Goal: Check status: Check status

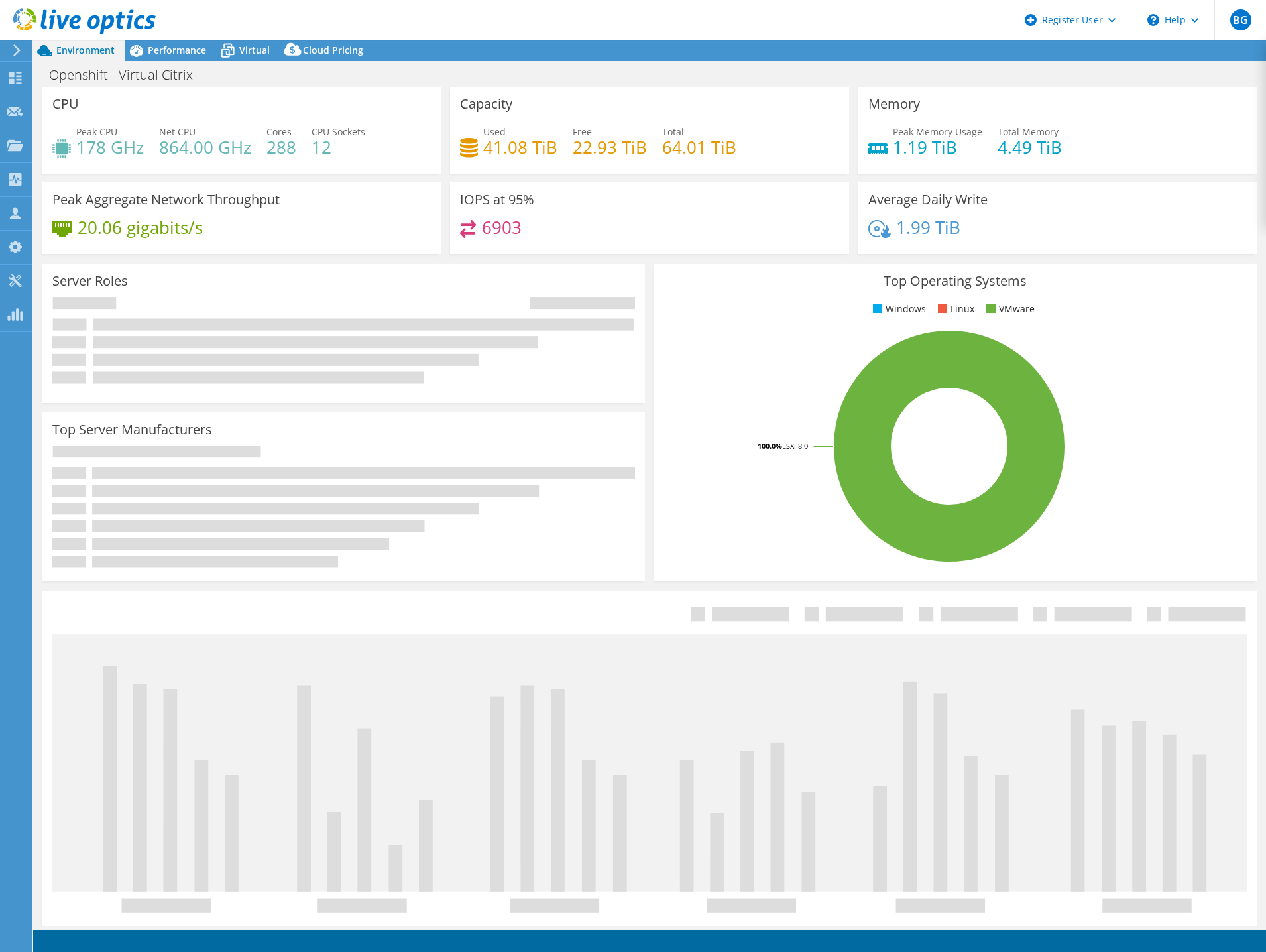
select select "USD"
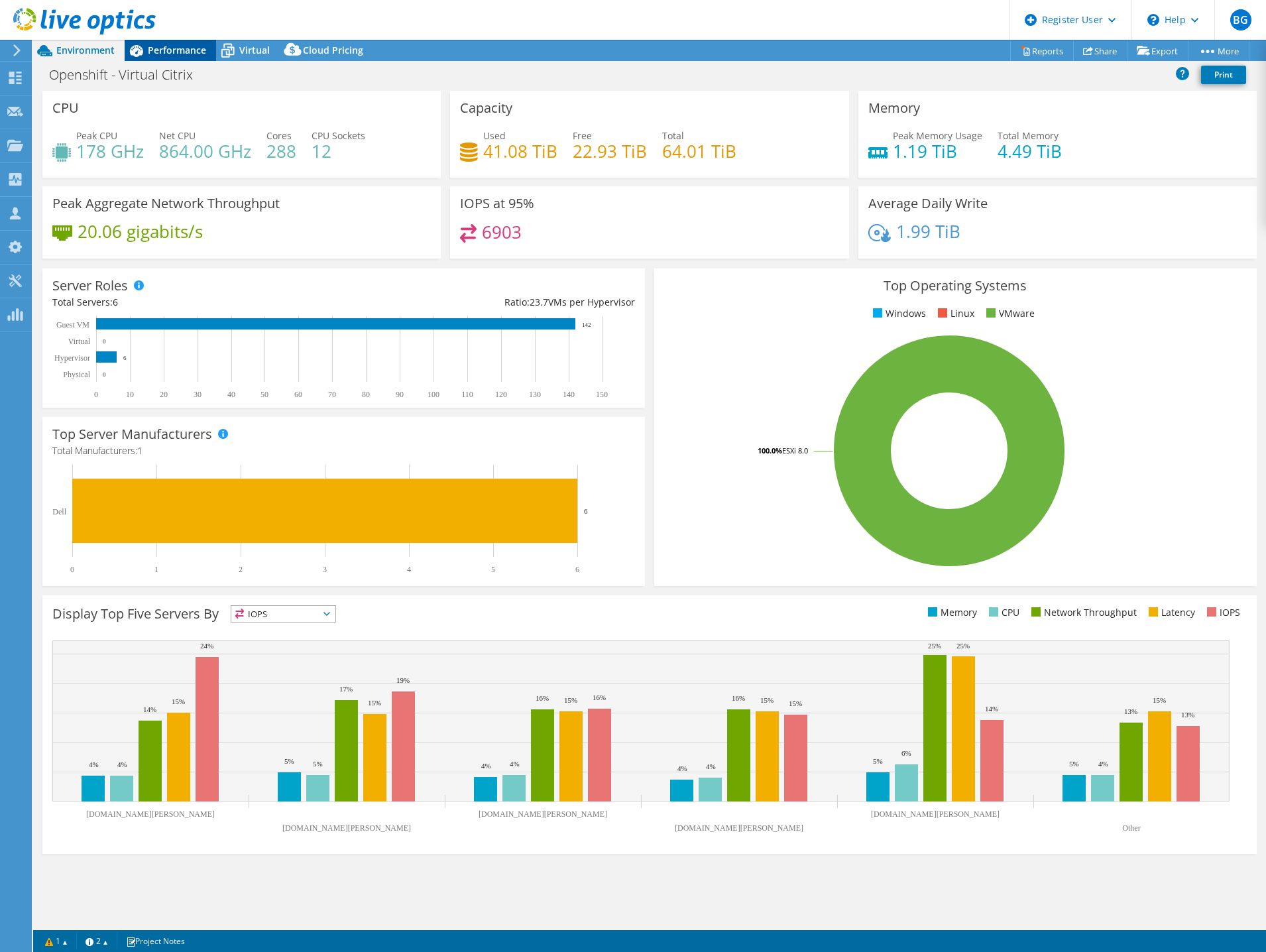
click at [181, 54] on span "Performance" at bounding box center [177, 50] width 59 height 13
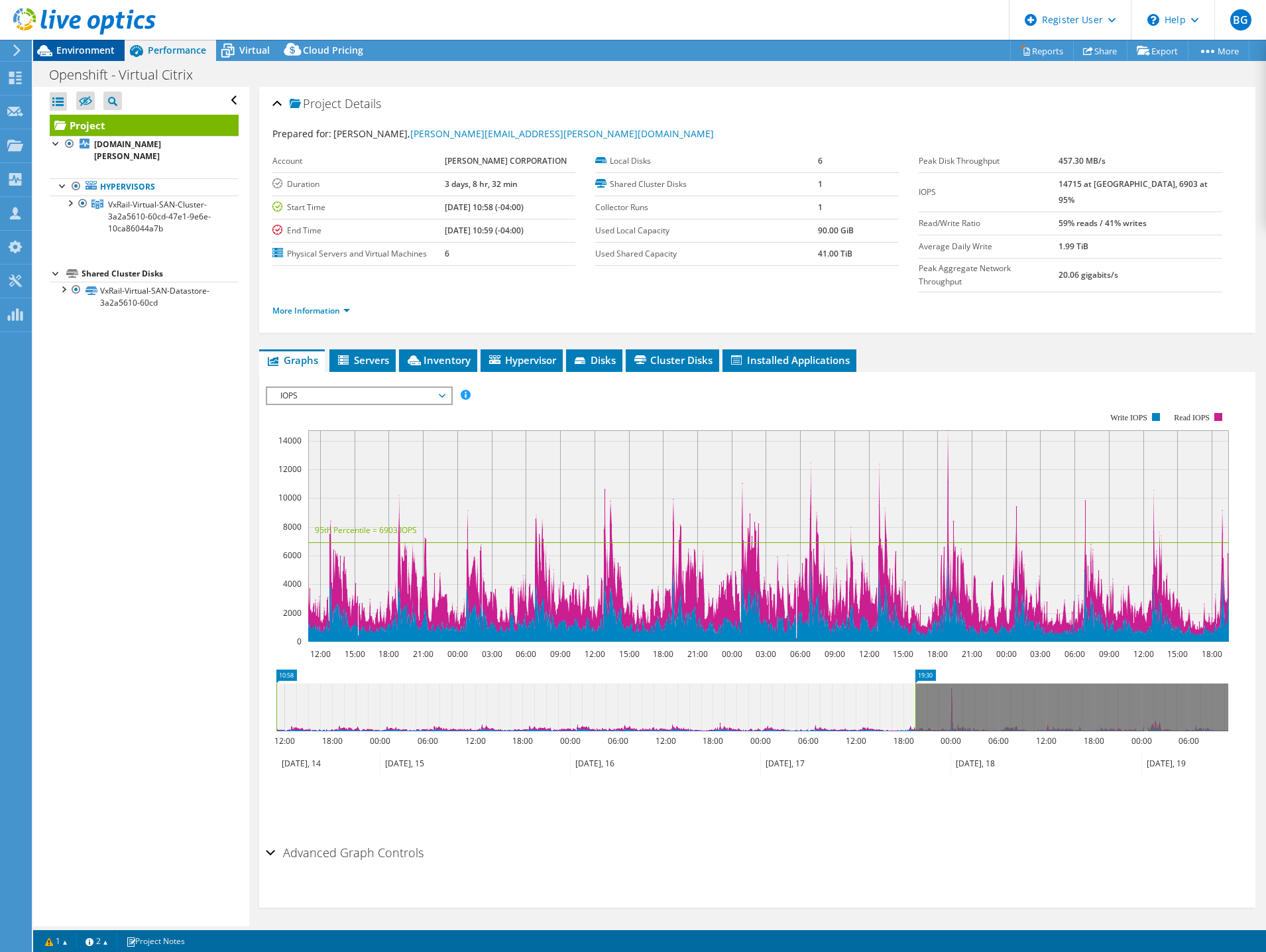
click at [69, 46] on span "Environment" at bounding box center [85, 50] width 59 height 13
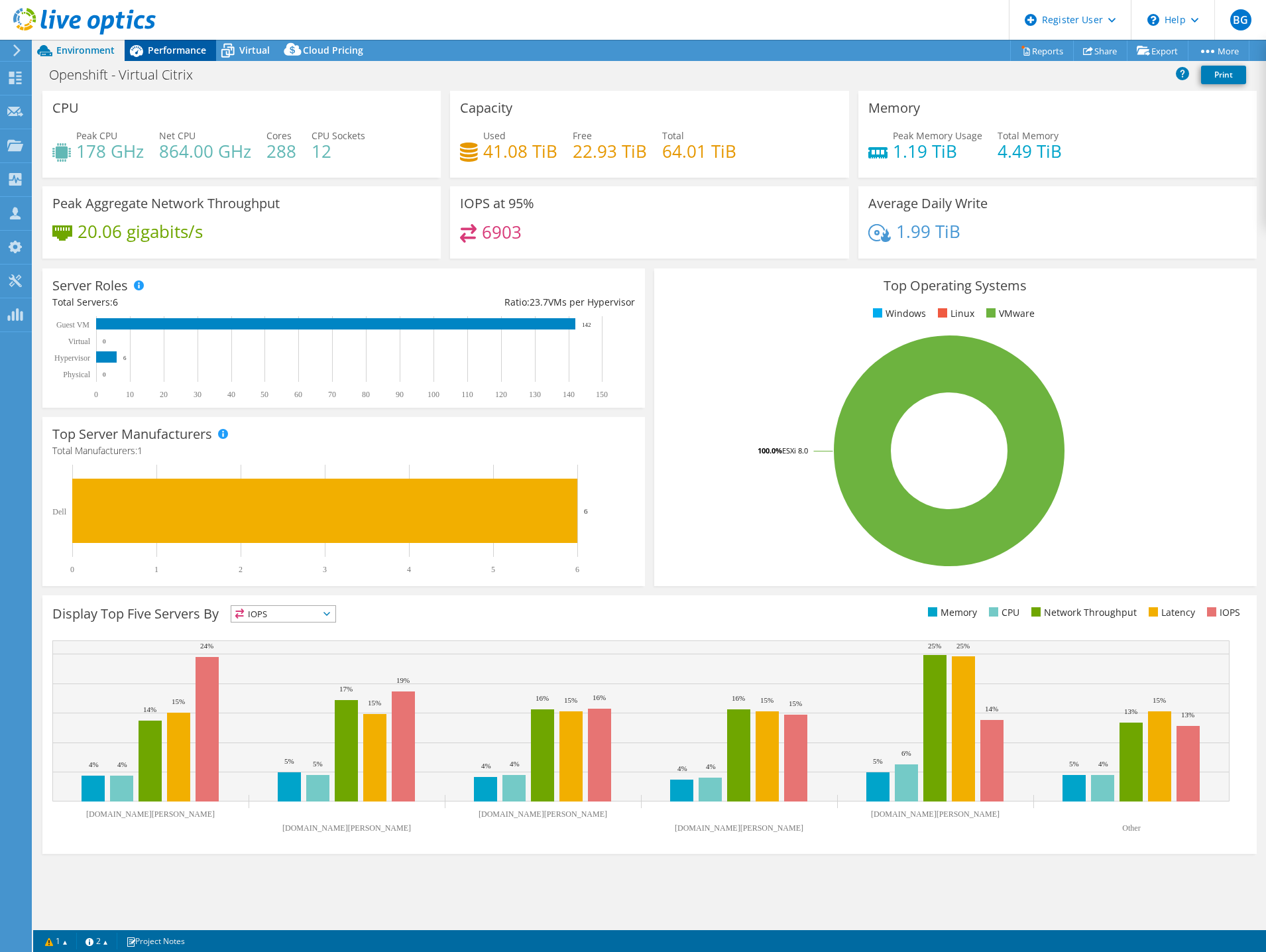
click at [170, 45] on span "Performance" at bounding box center [177, 50] width 59 height 13
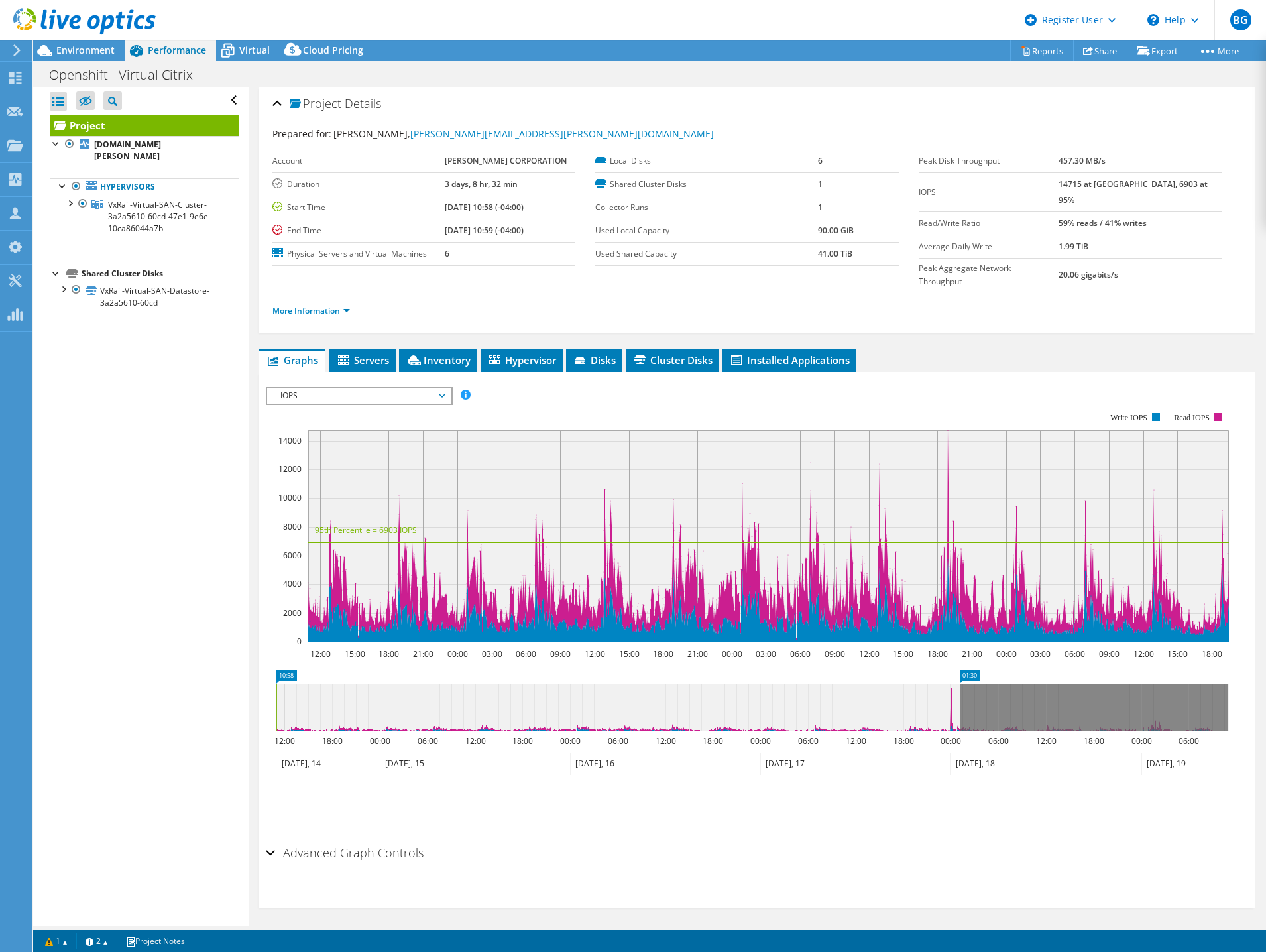
drag, startPoint x: 918, startPoint y: 662, endPoint x: 962, endPoint y: 657, distance: 44.3
click at [962, 684] on rect at bounding box center [960, 707] width 5 height 48
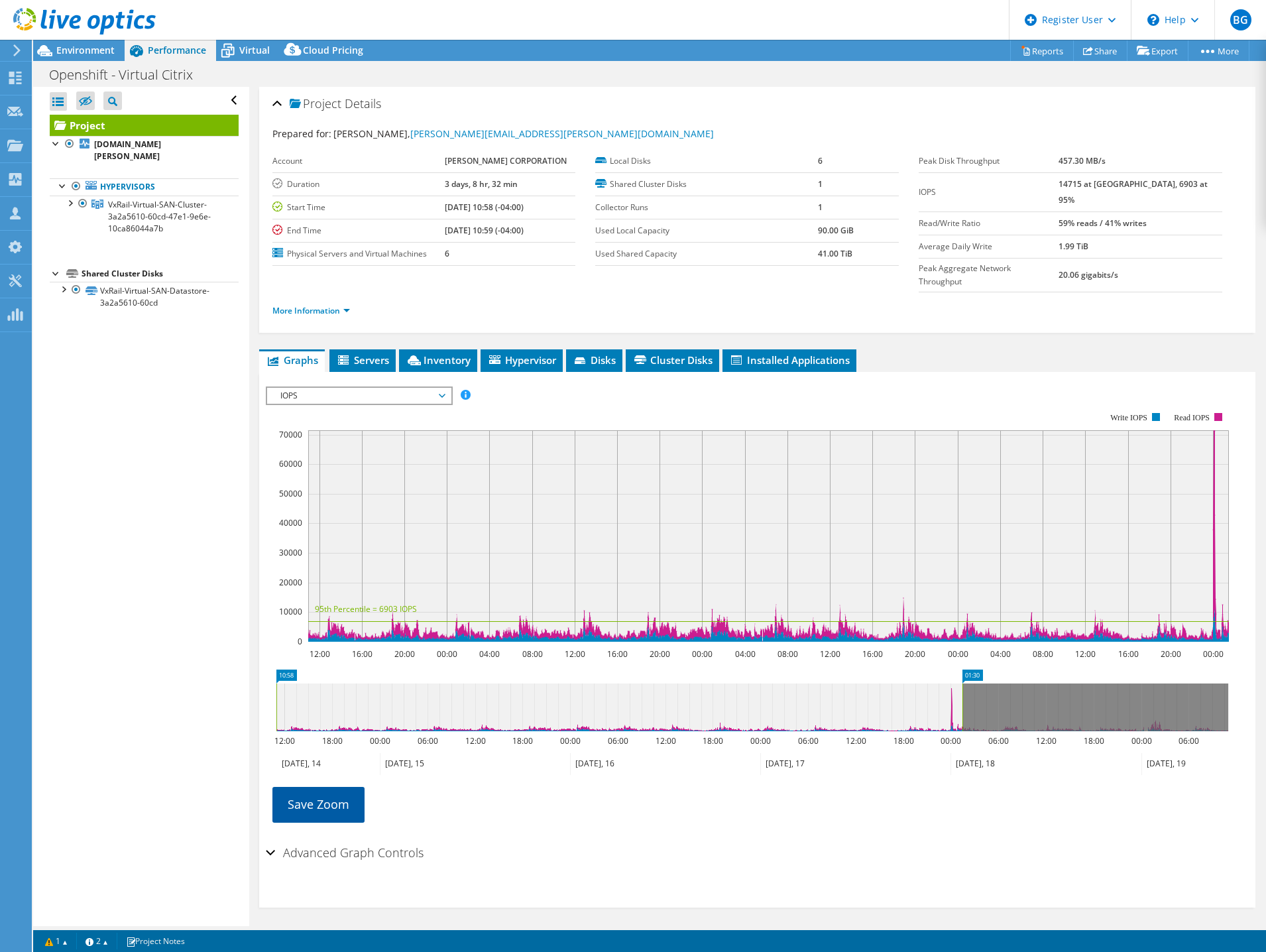
click at [332, 787] on link "Save Zoom" at bounding box center [318, 804] width 92 height 34
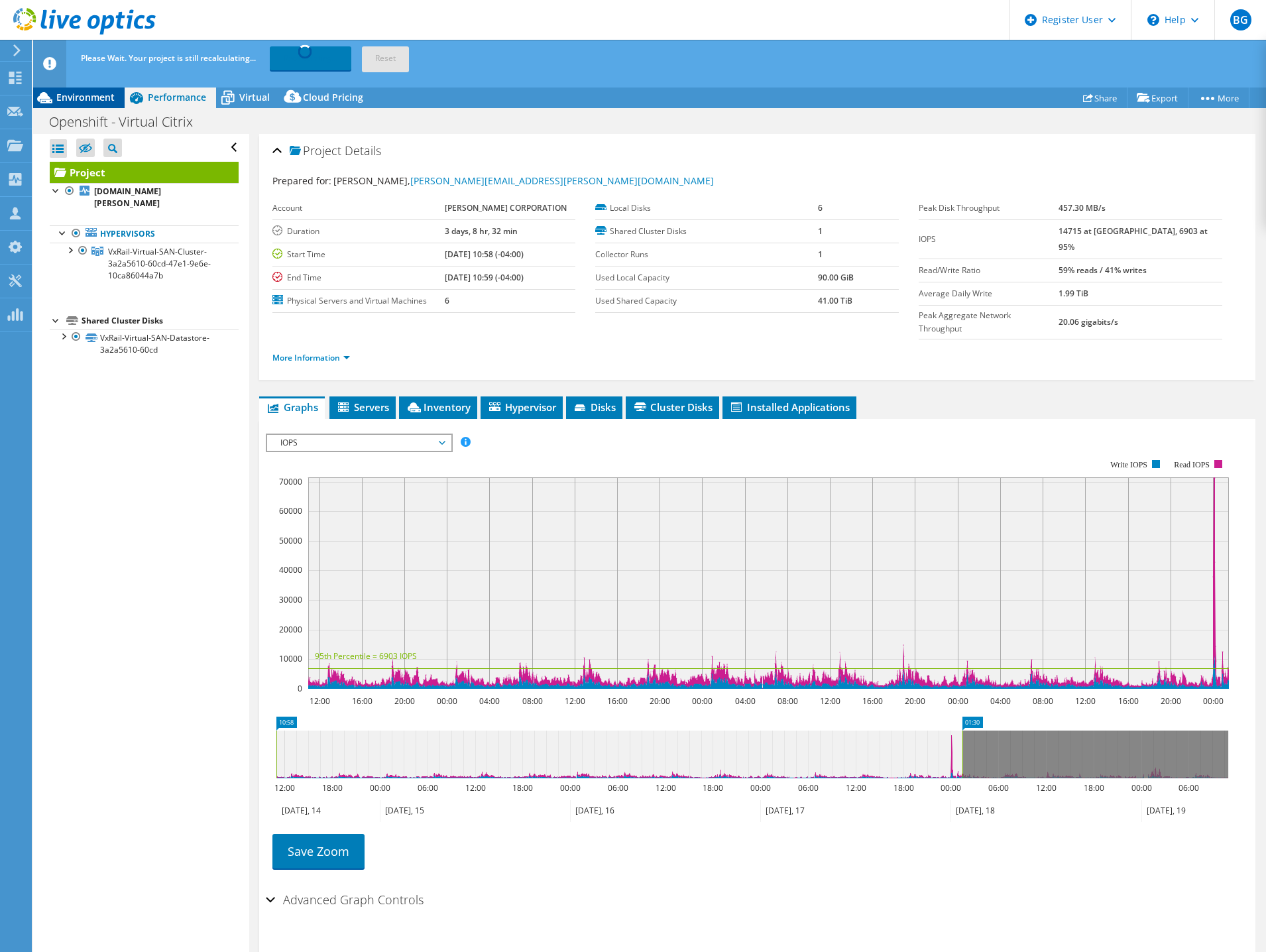
click at [75, 90] on div "Environment" at bounding box center [79, 98] width 91 height 22
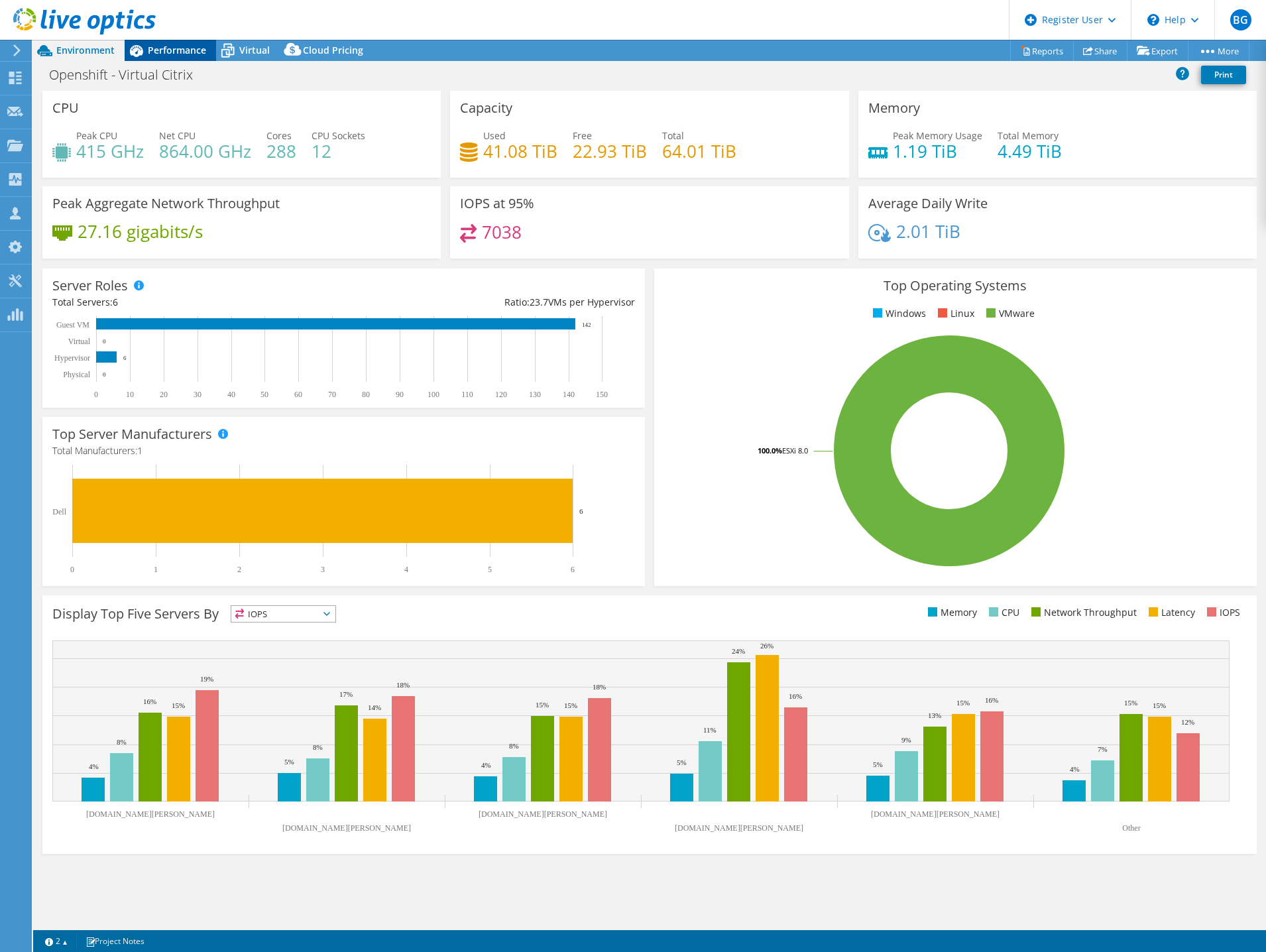
click at [174, 54] on span "Performance" at bounding box center [177, 50] width 59 height 13
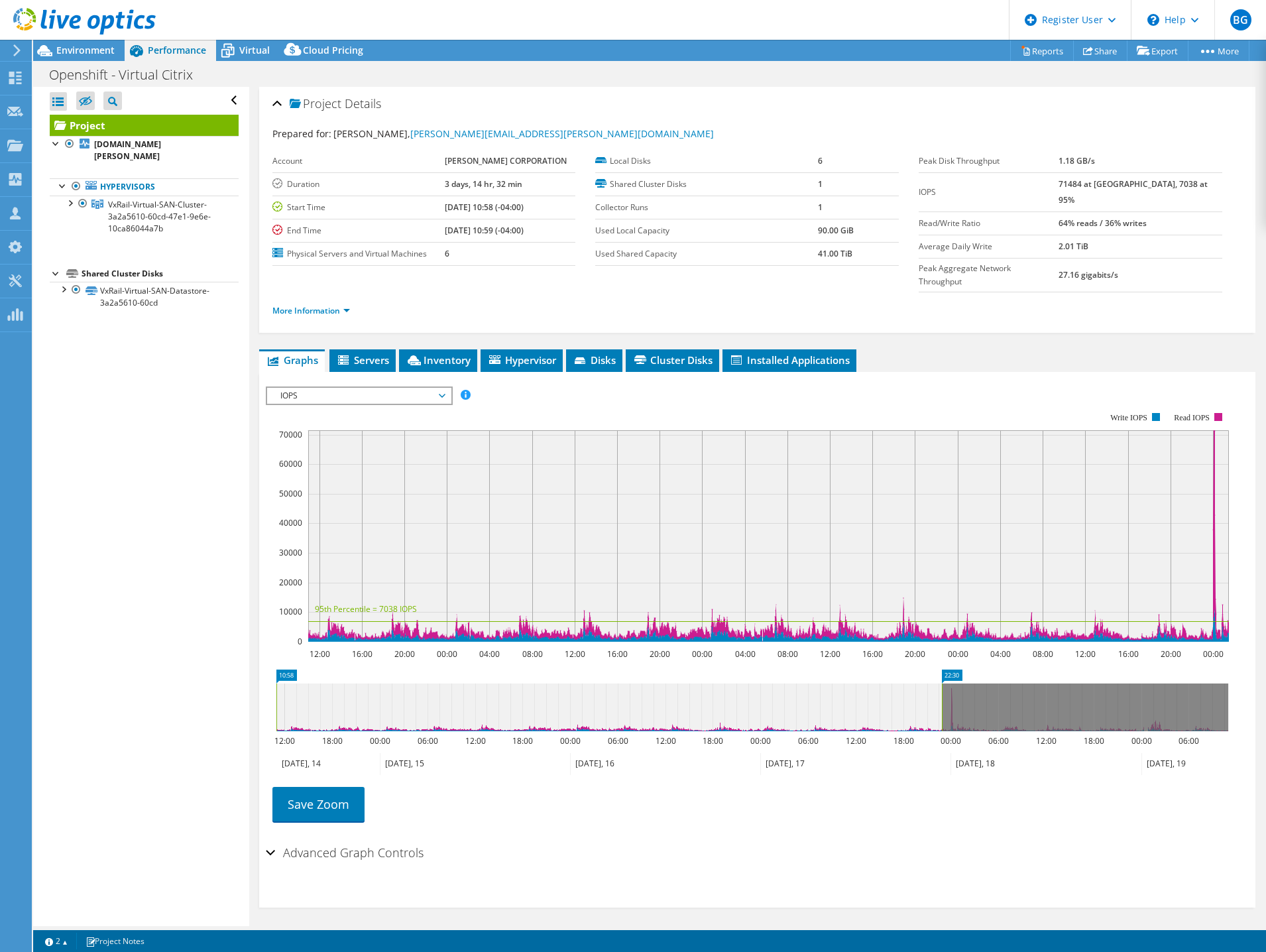
drag, startPoint x: 969, startPoint y: 645, endPoint x: 948, endPoint y: 653, distance: 22.5
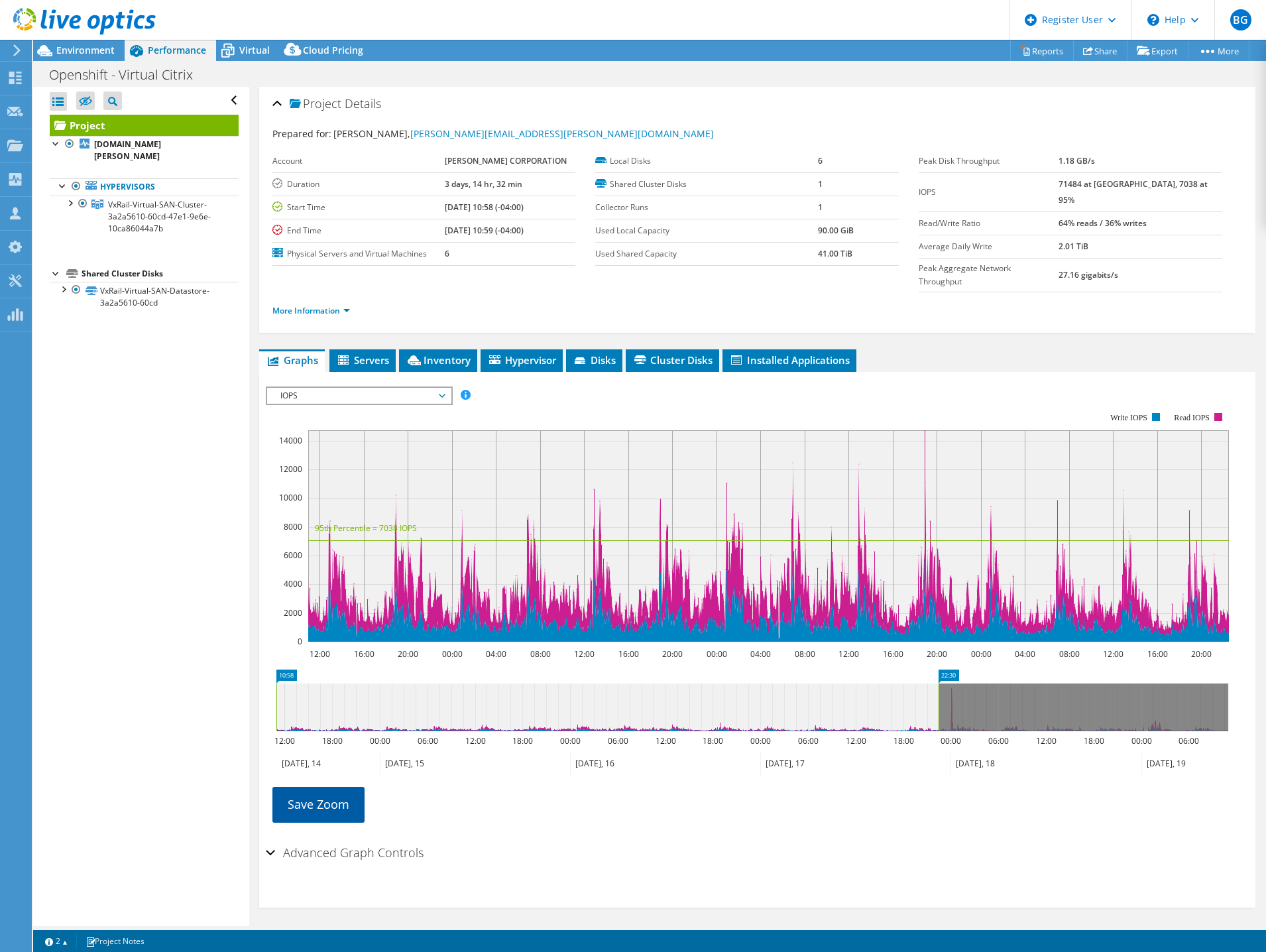
click at [350, 787] on link "Save Zoom" at bounding box center [318, 804] width 92 height 34
click at [74, 54] on span "Environment" at bounding box center [85, 50] width 59 height 13
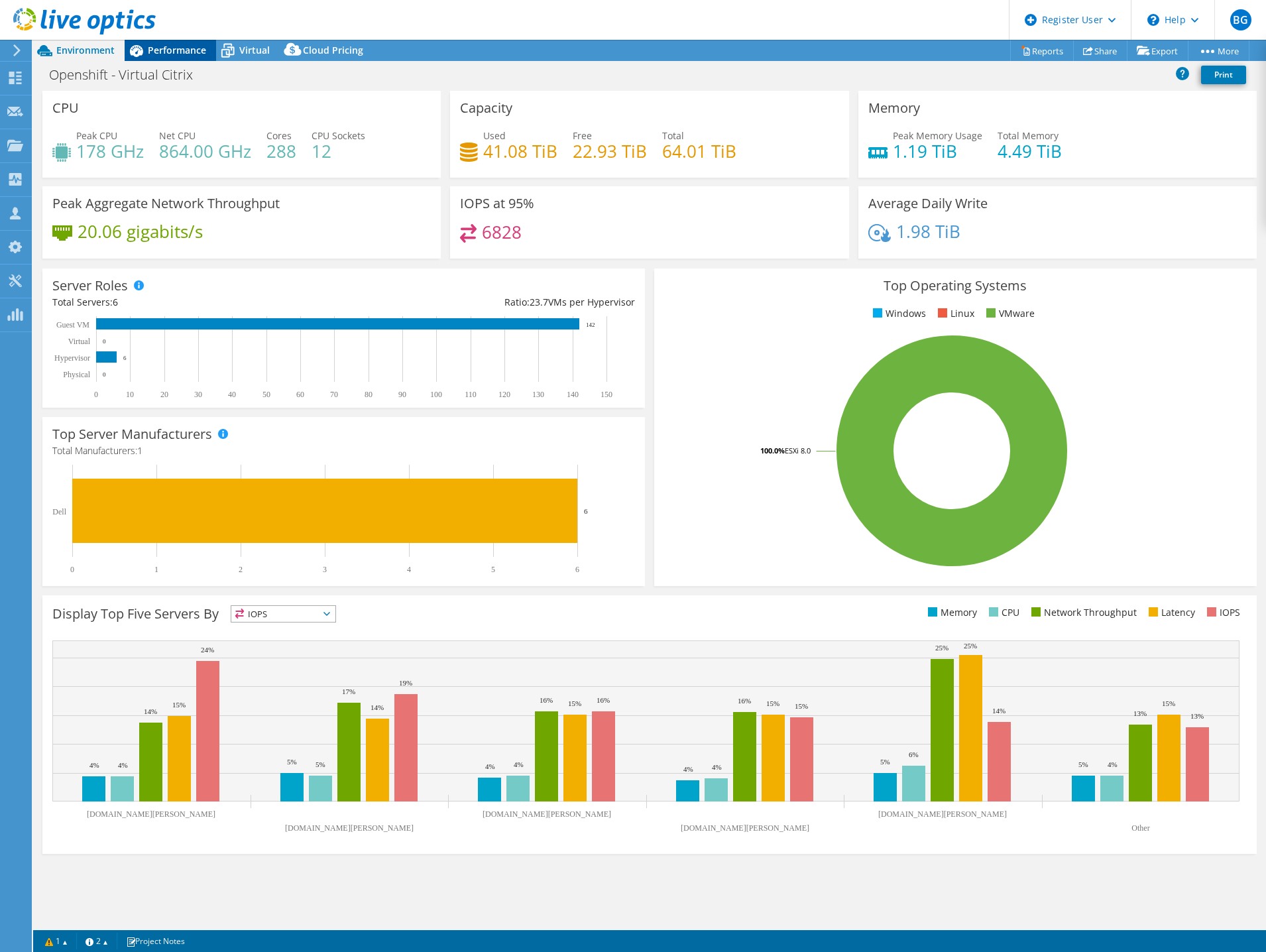
click at [174, 58] on div "Performance" at bounding box center [170, 50] width 91 height 22
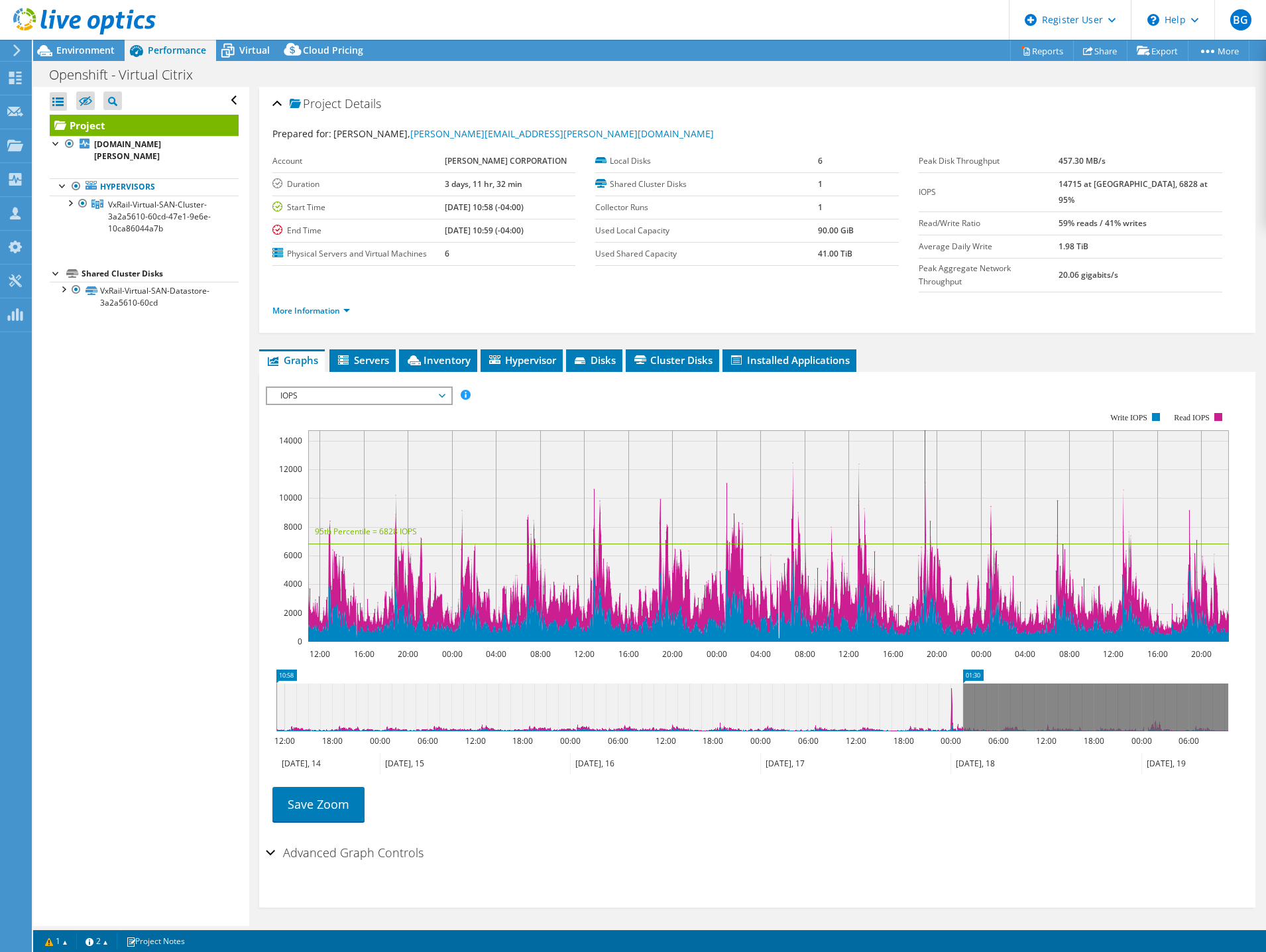
drag, startPoint x: 950, startPoint y: 649, endPoint x: 975, endPoint y: 650, distance: 25.0
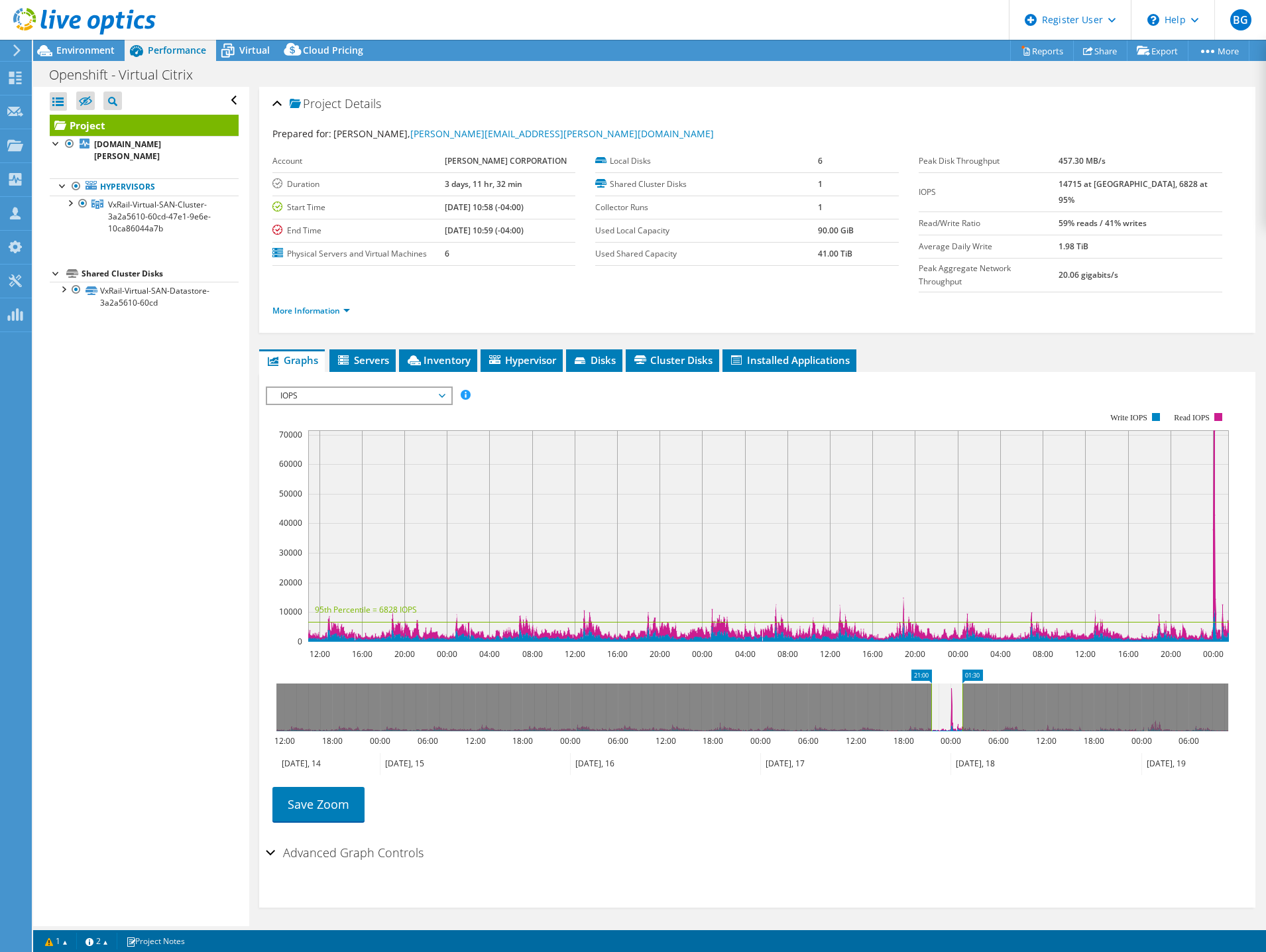
drag, startPoint x: 295, startPoint y: 650, endPoint x: 949, endPoint y: 653, distance: 654.0
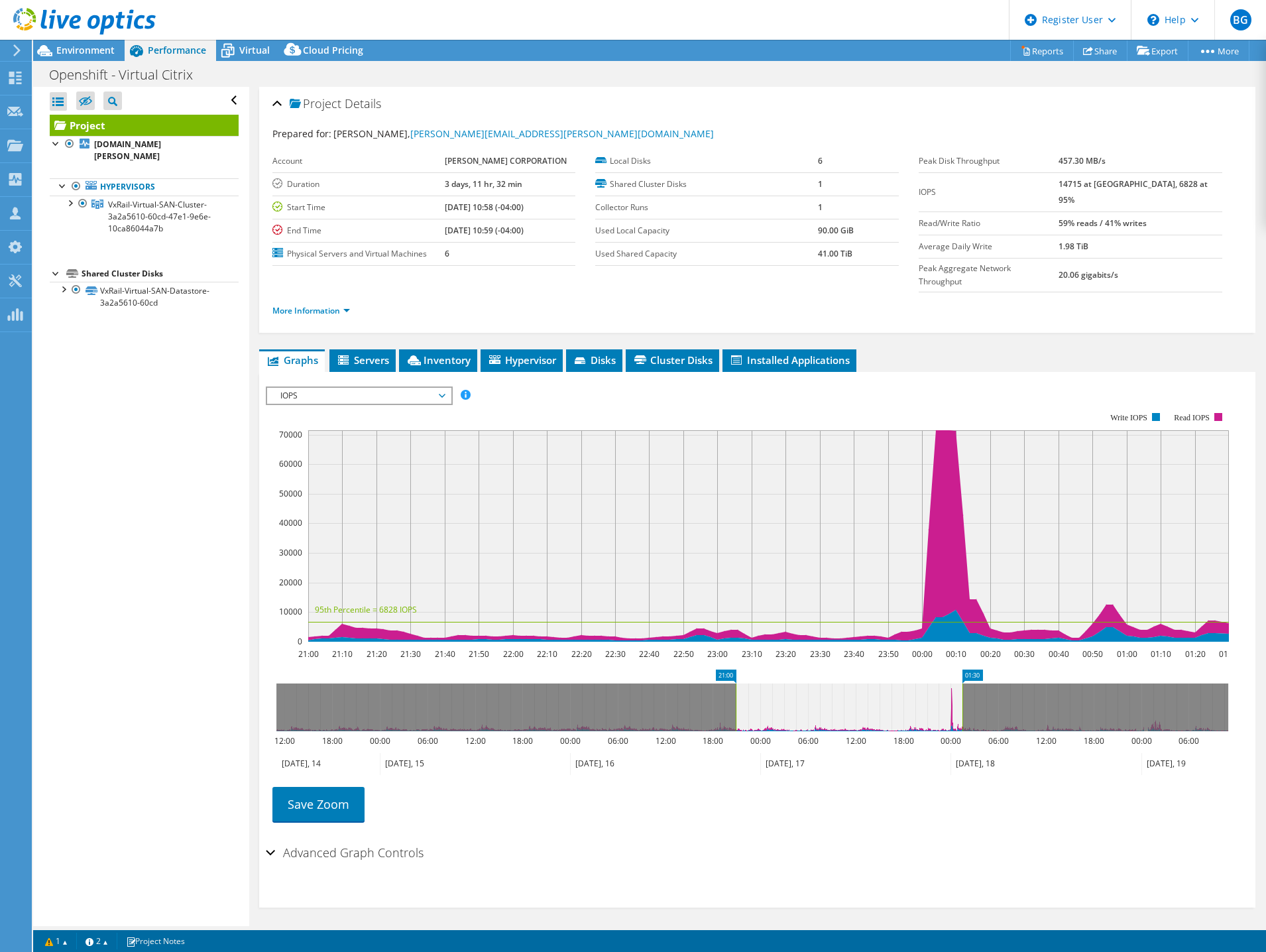
drag, startPoint x: 911, startPoint y: 650, endPoint x: 720, endPoint y: 656, distance: 191.1
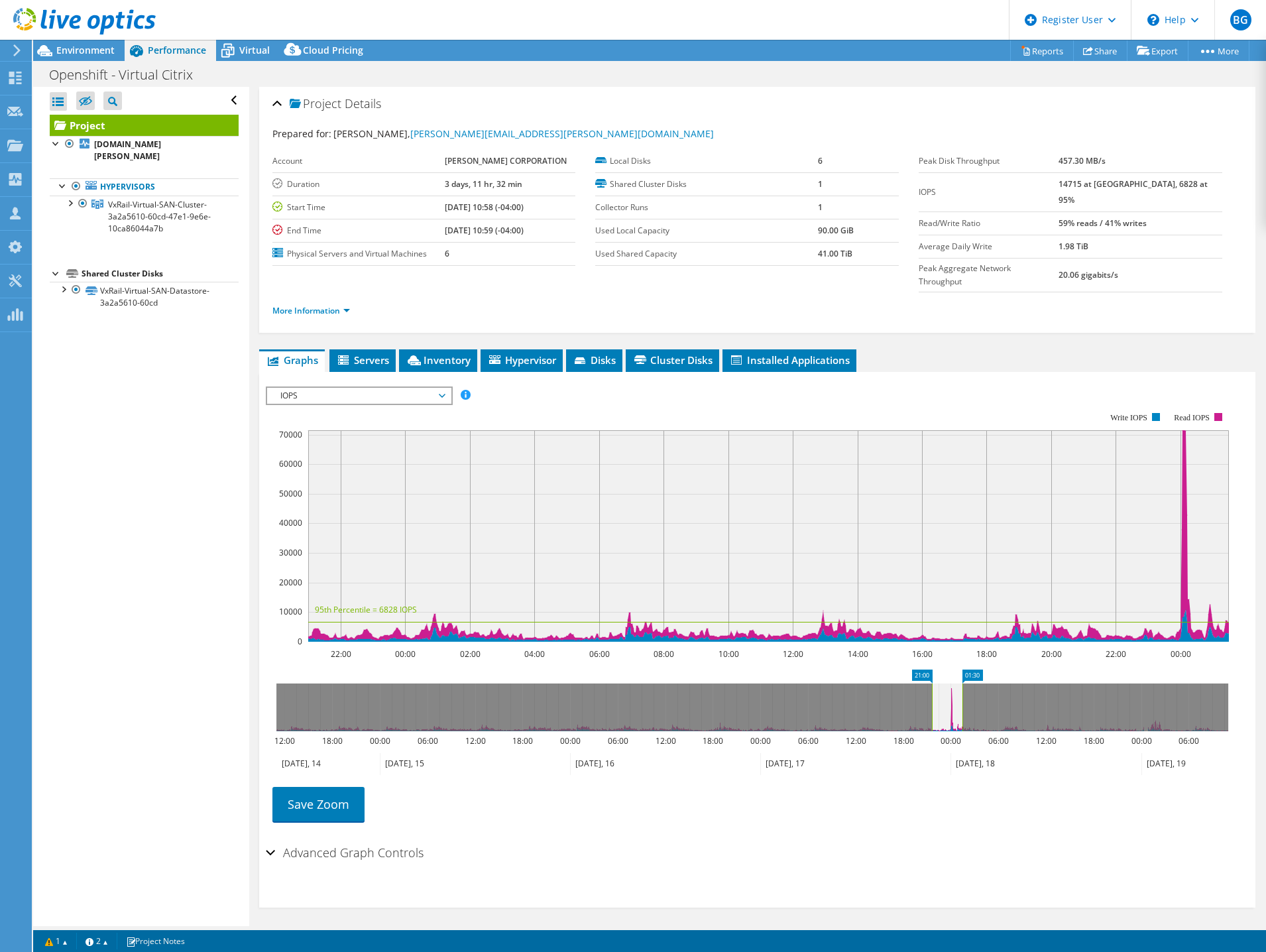
drag, startPoint x: 724, startPoint y: 653, endPoint x: 929, endPoint y: 653, distance: 205.0
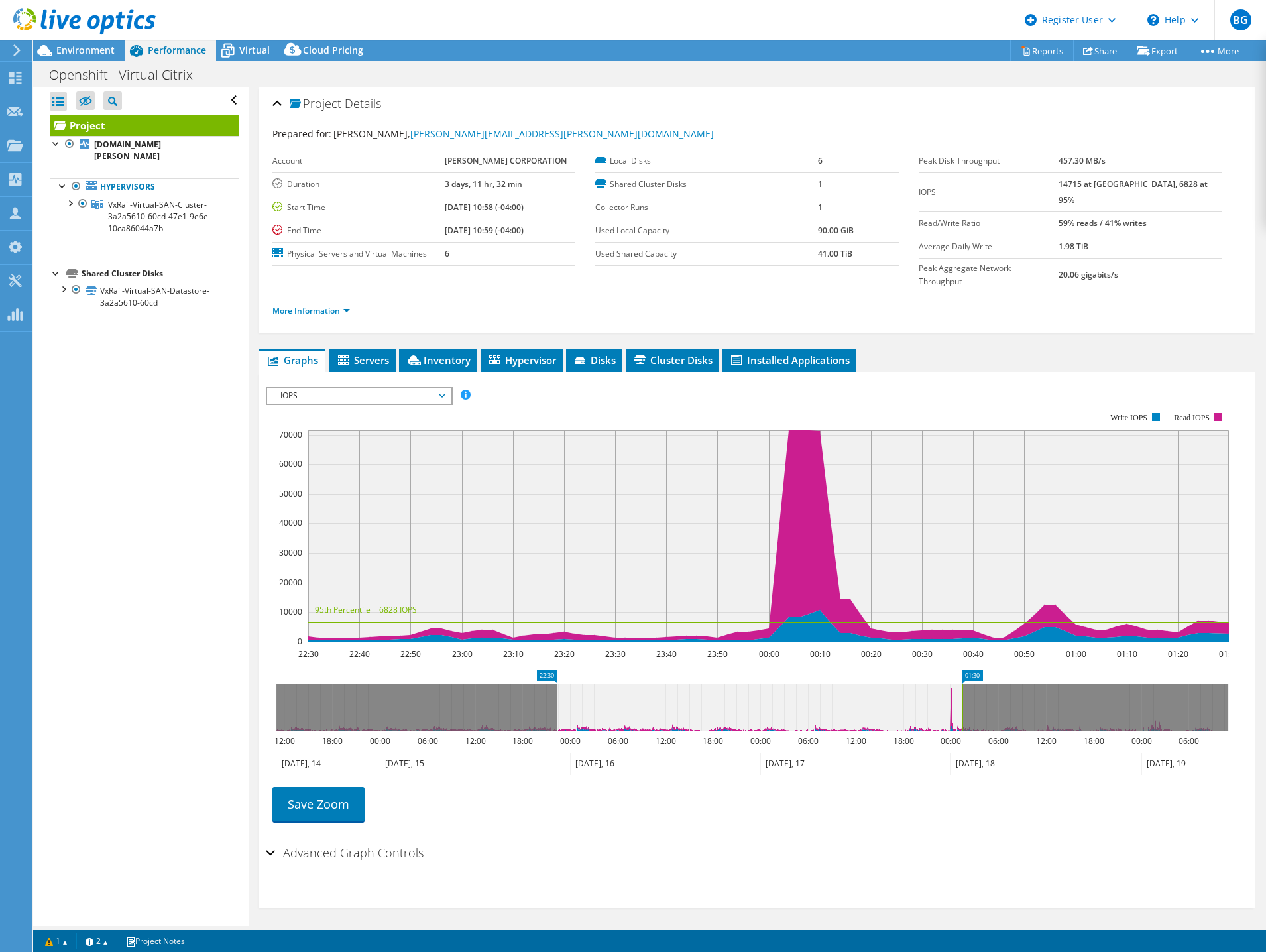
drag, startPoint x: 922, startPoint y: 646, endPoint x: 539, endPoint y: 643, distance: 383.0
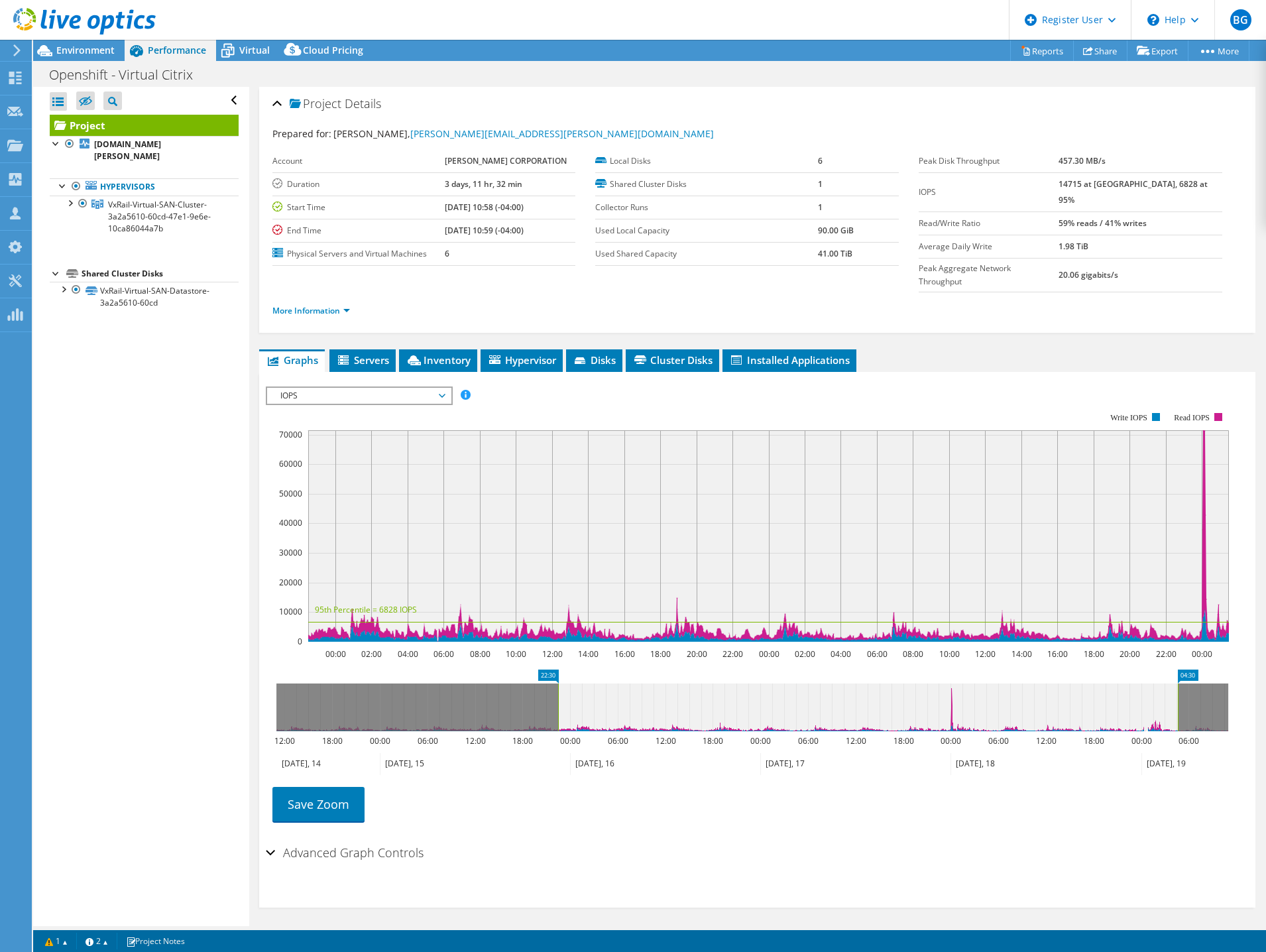
drag, startPoint x: 975, startPoint y: 648, endPoint x: 1190, endPoint y: 645, distance: 215.0
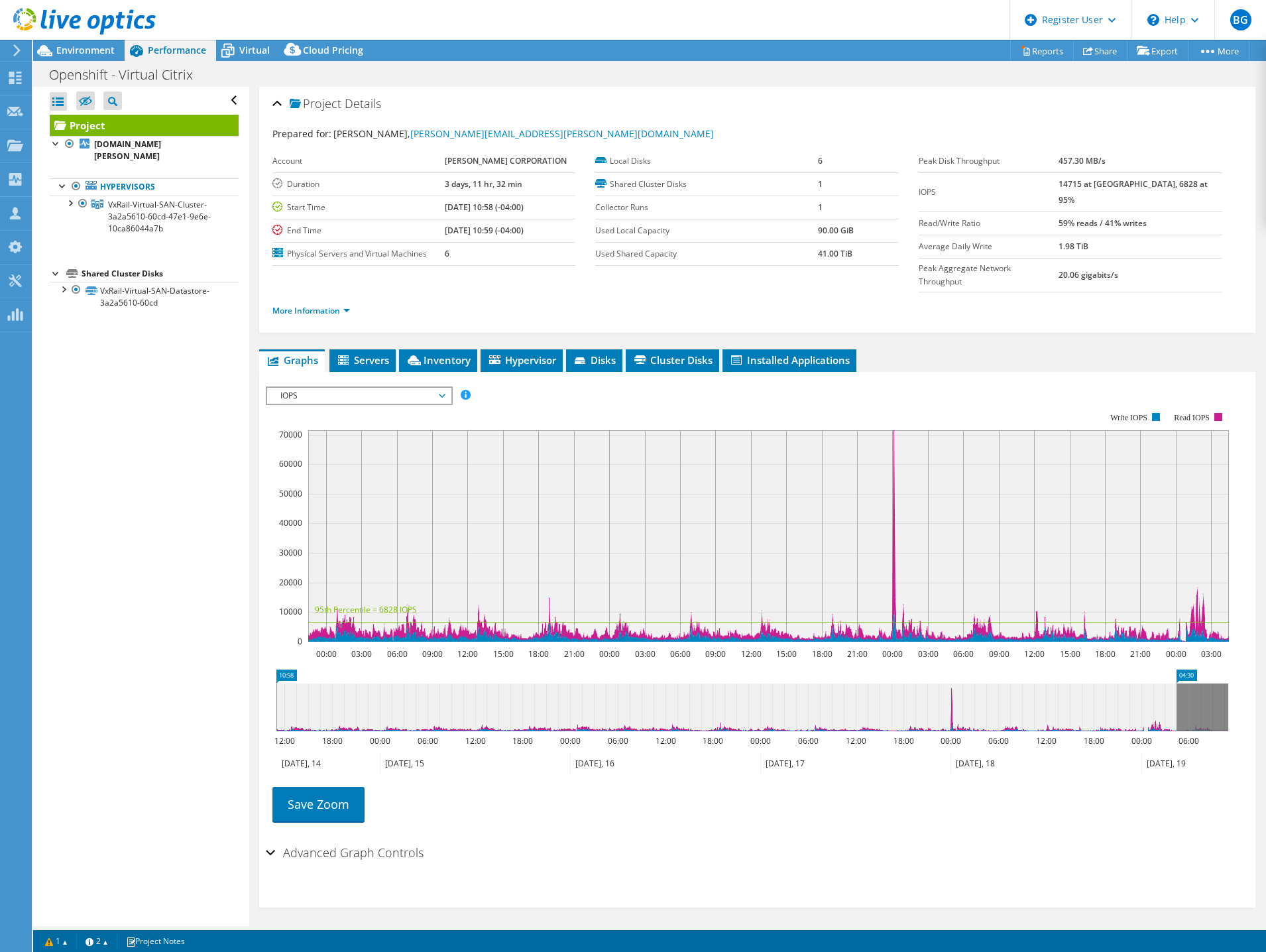
drag, startPoint x: 550, startPoint y: 650, endPoint x: 128, endPoint y: 645, distance: 422.0
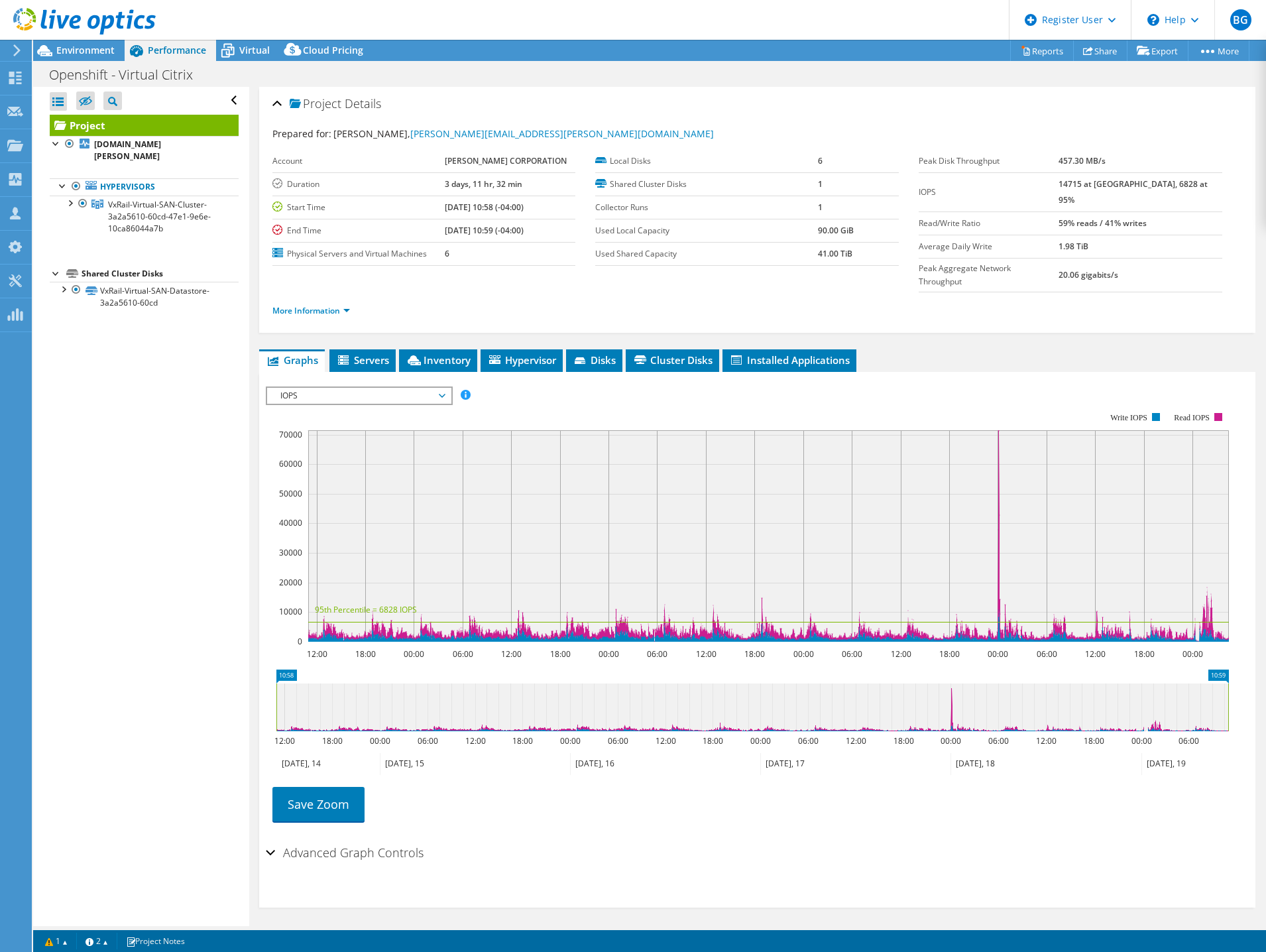
drag, startPoint x: 1184, startPoint y: 651, endPoint x: 1263, endPoint y: 640, distance: 79.8
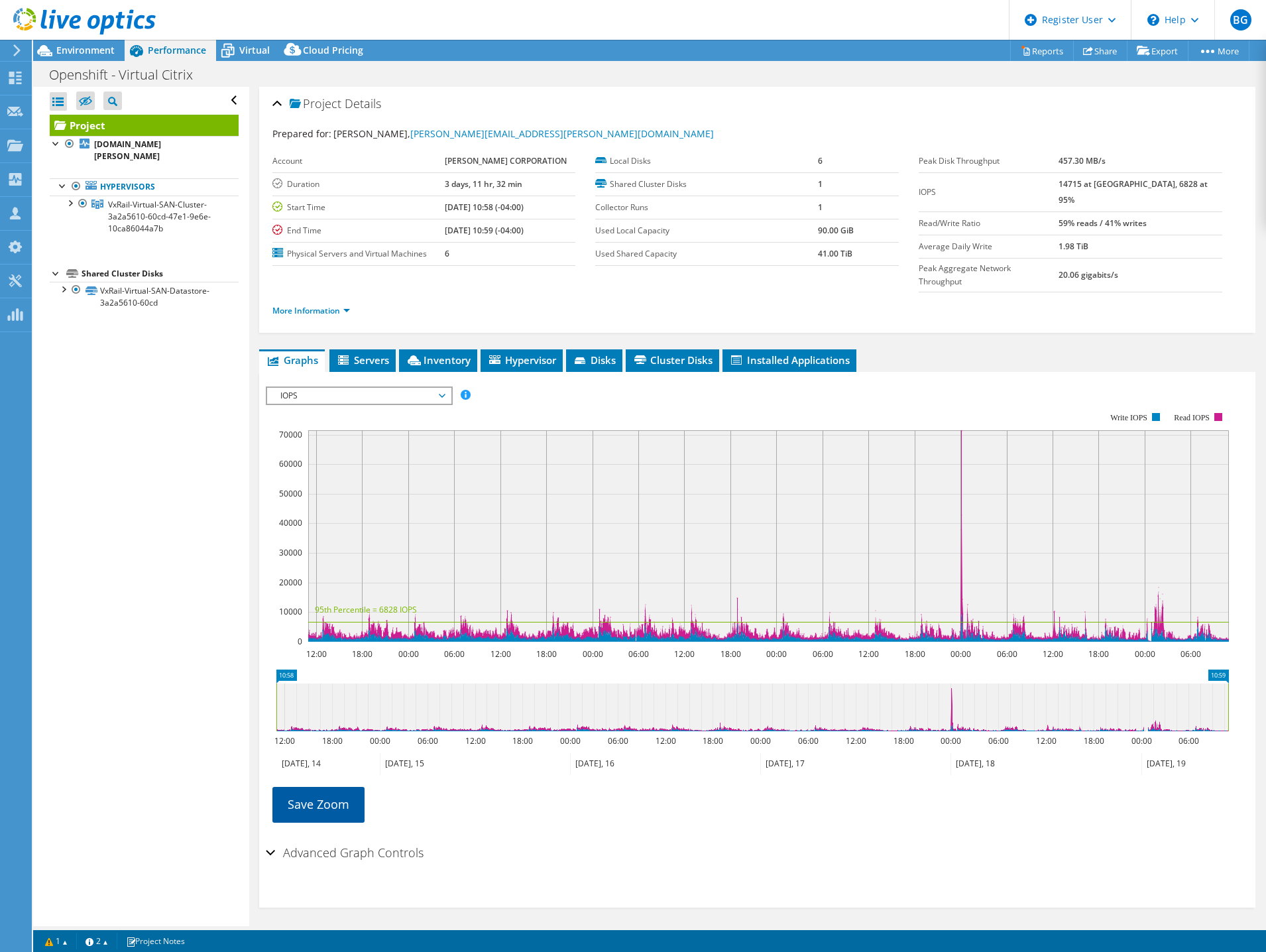
click at [318, 787] on link "Save Zoom" at bounding box center [318, 804] width 92 height 34
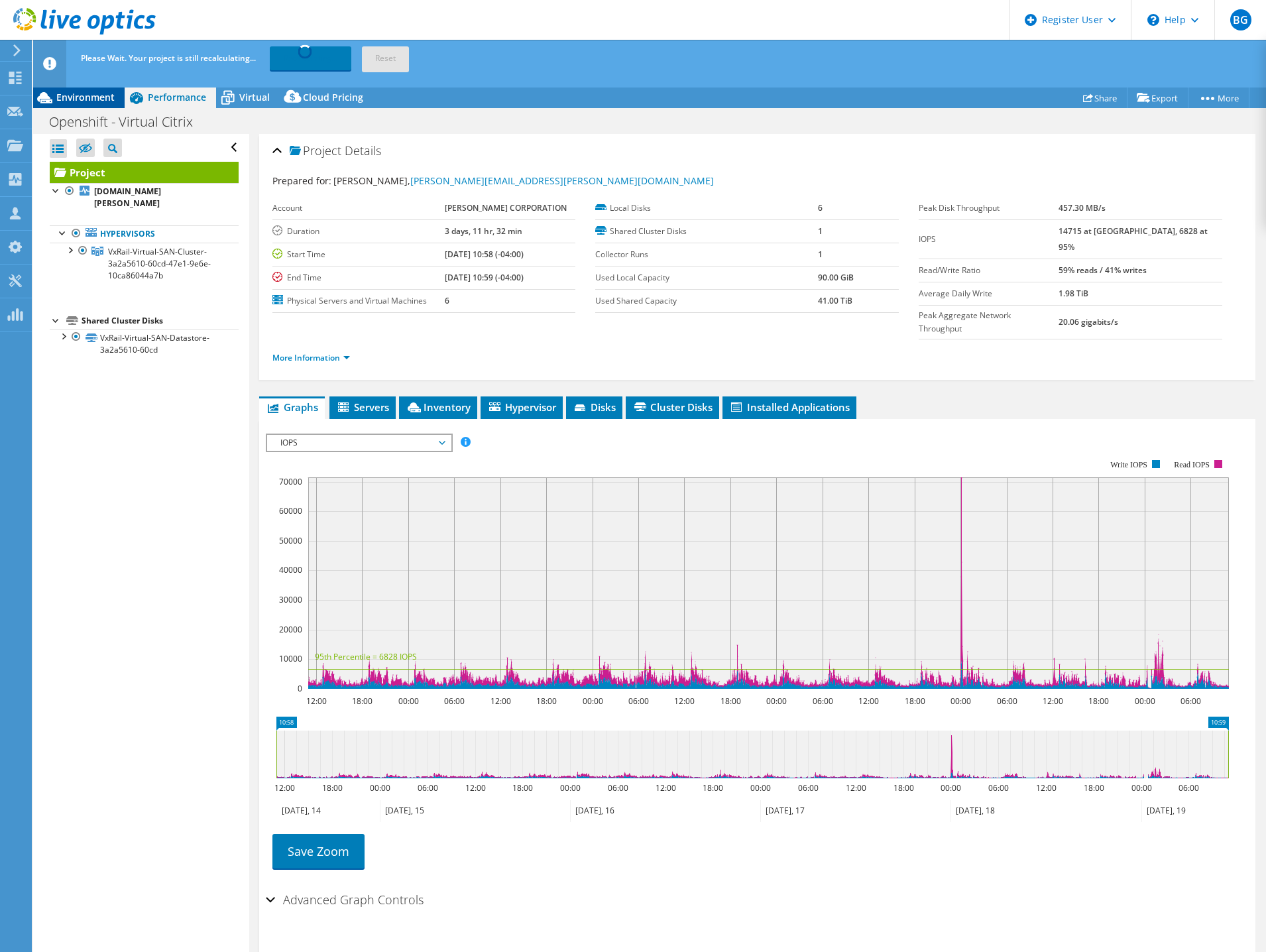
click at [89, 103] on span "Environment" at bounding box center [85, 97] width 59 height 13
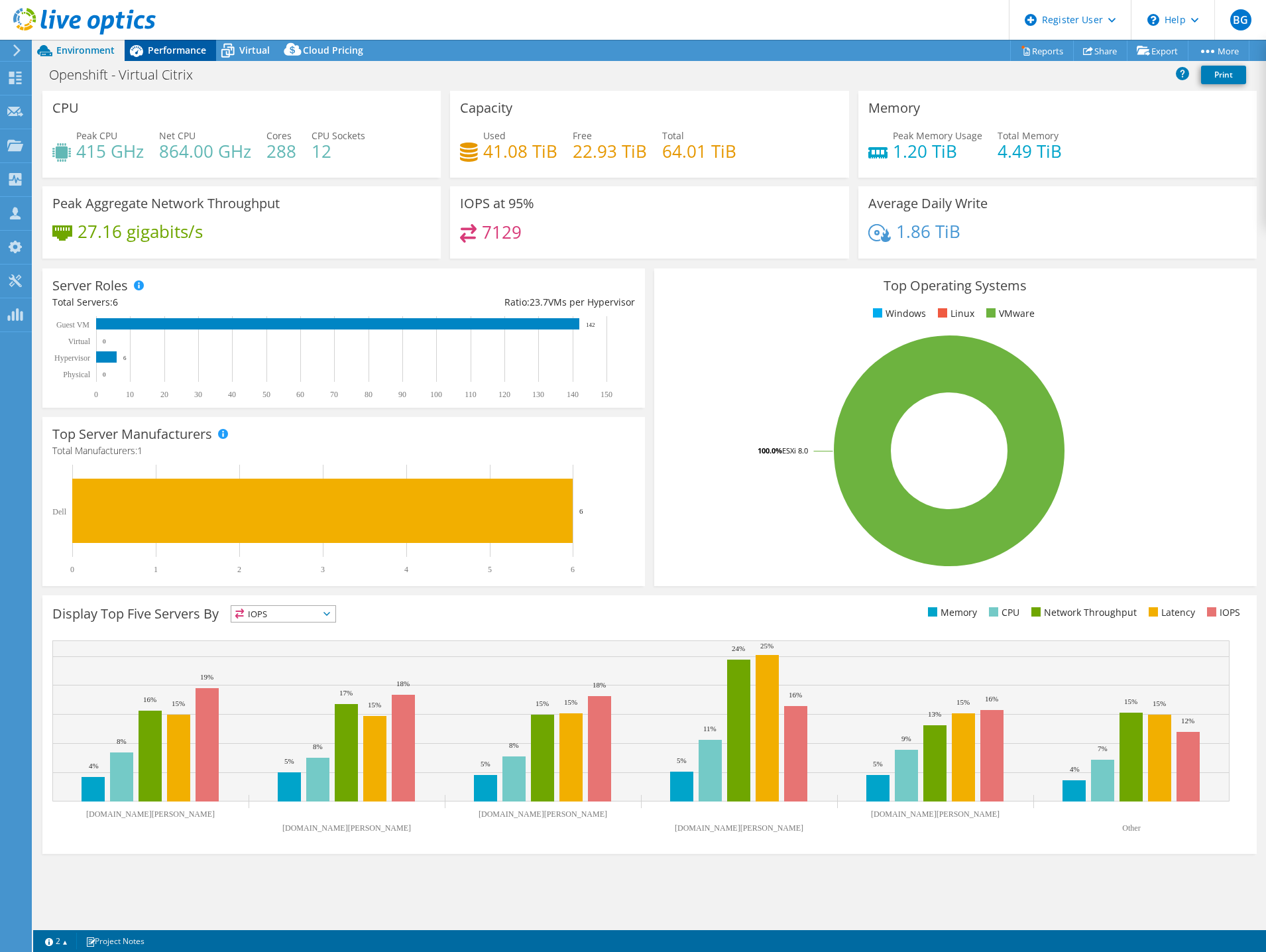
click at [177, 47] on span "Performance" at bounding box center [177, 50] width 59 height 13
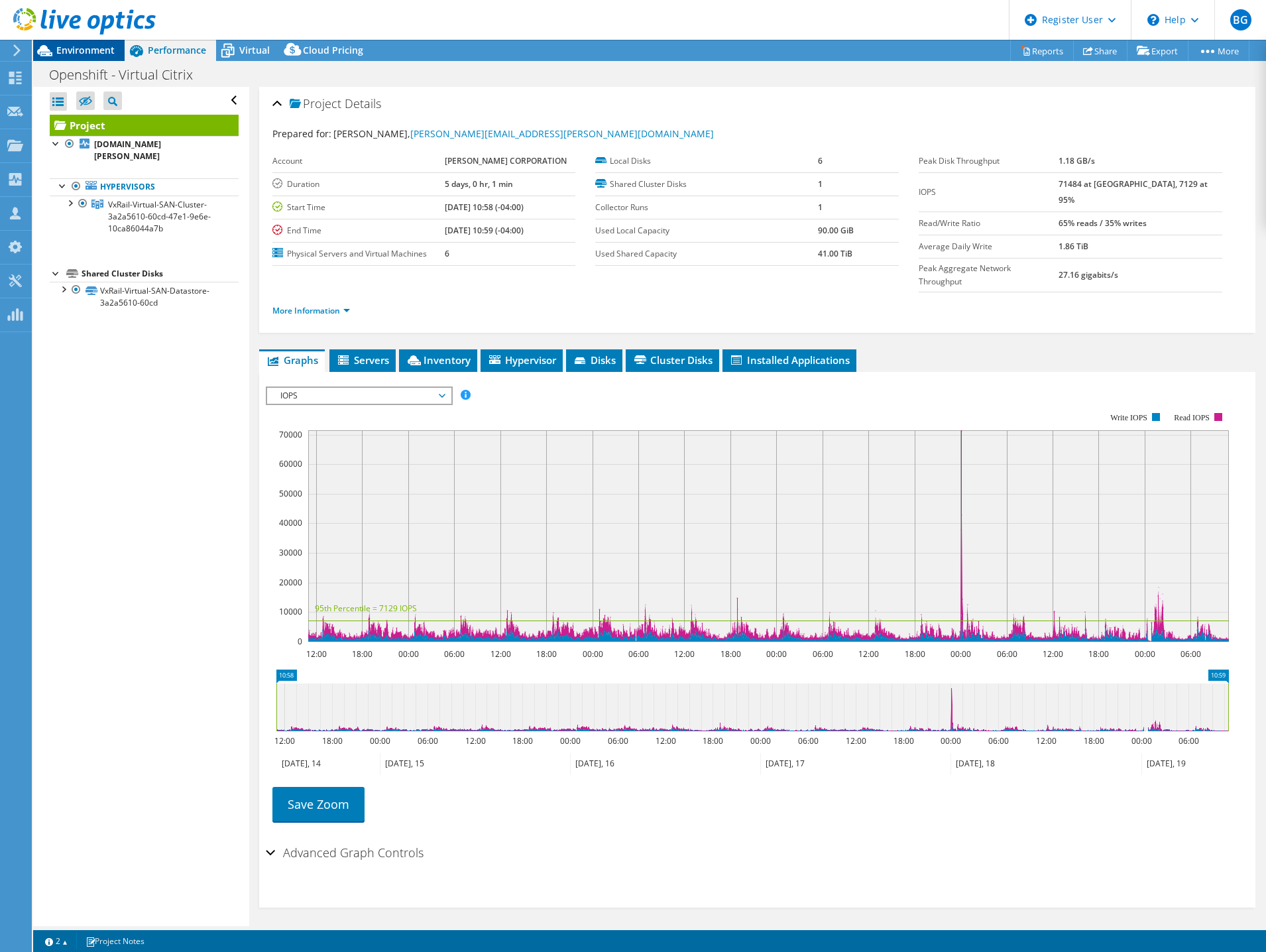
click at [89, 46] on span "Environment" at bounding box center [85, 50] width 59 height 13
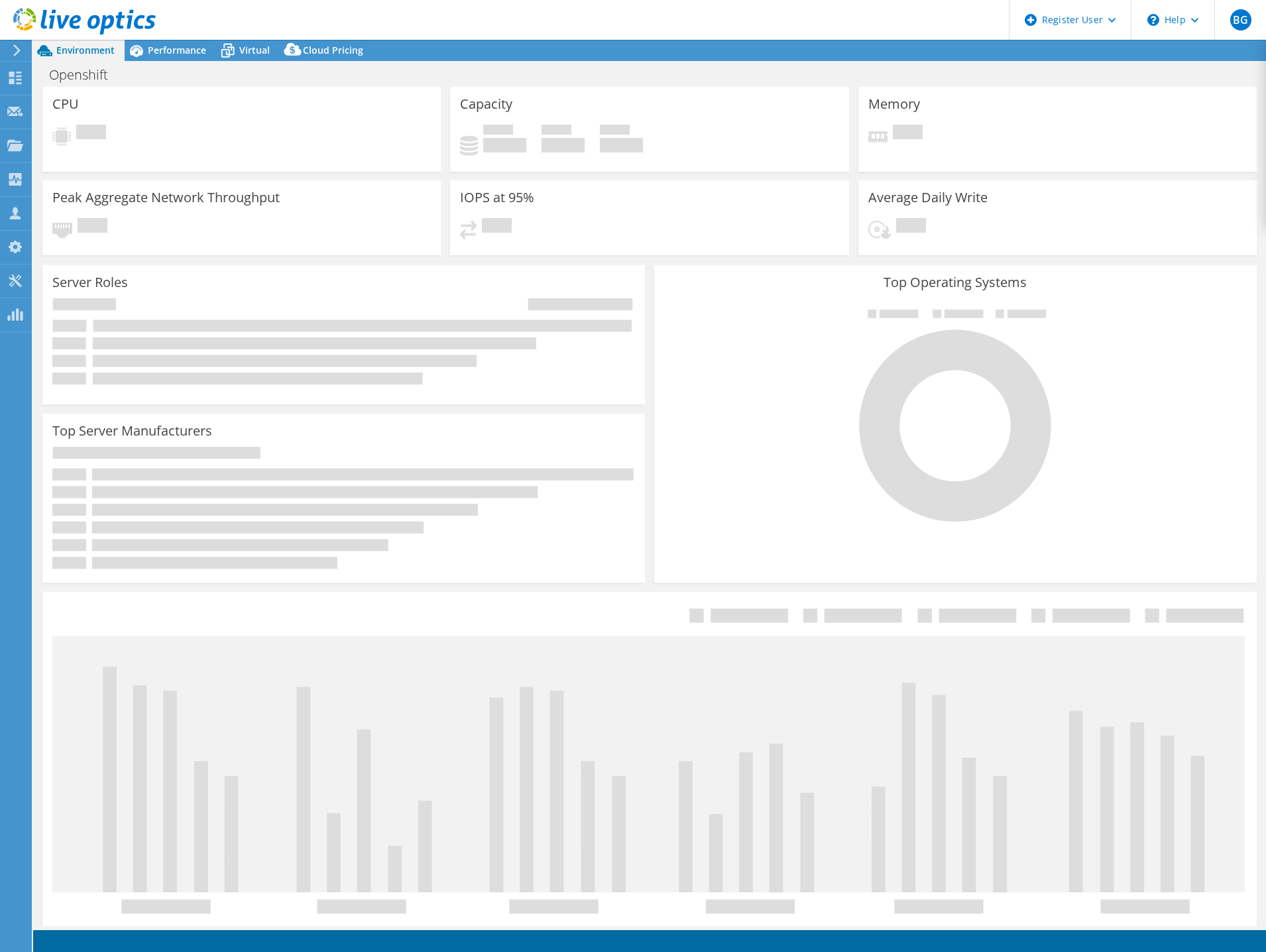
select select "USD"
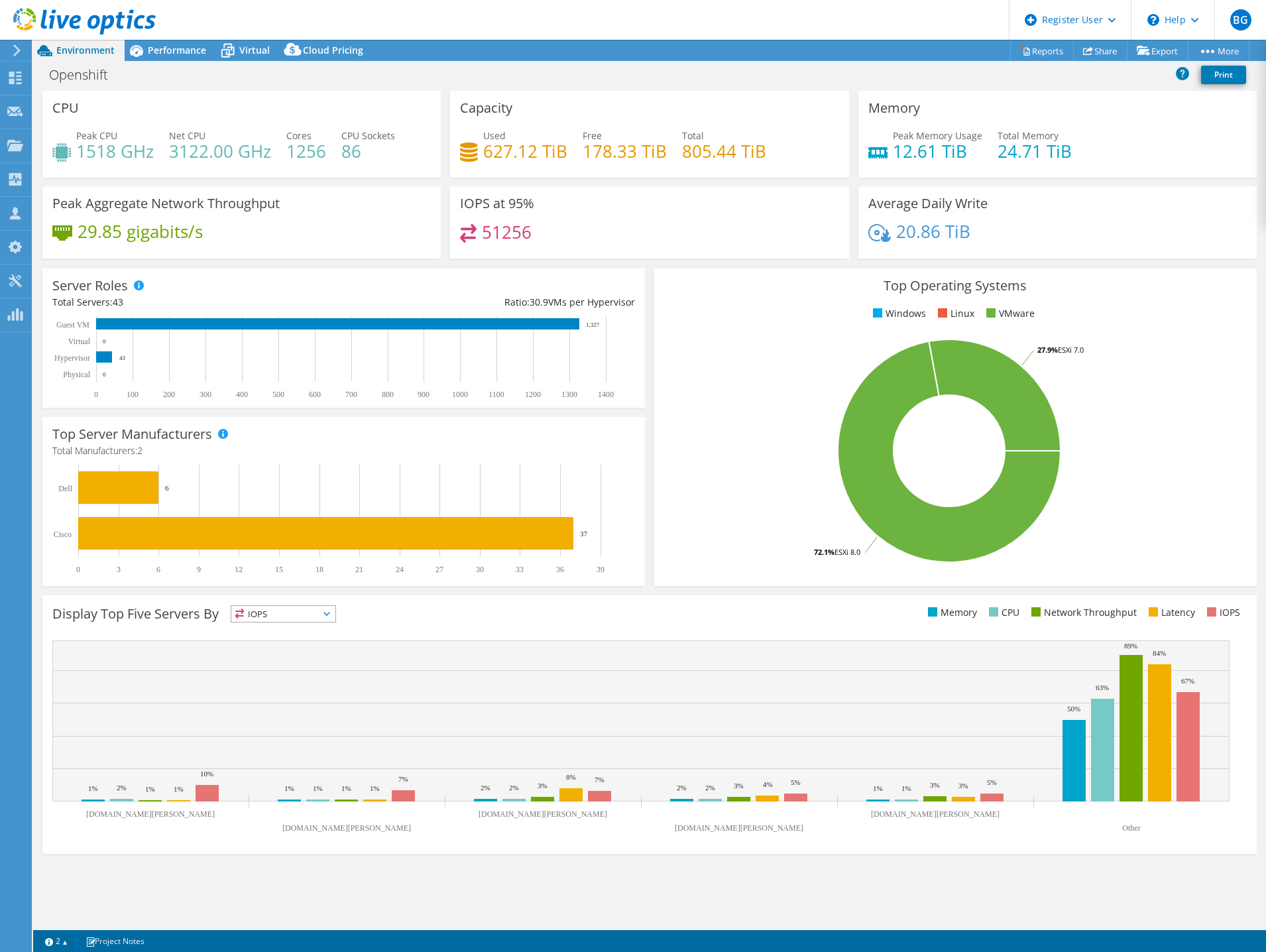
select select "USD"
